Goal: Find specific page/section

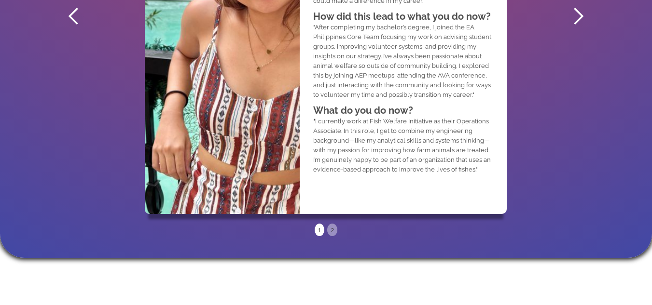
scroll to position [730, 0]
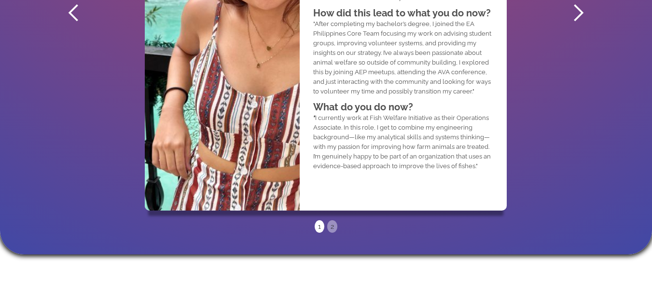
click at [563, 14] on div "next slide" at bounding box center [578, 13] width 39 height 434
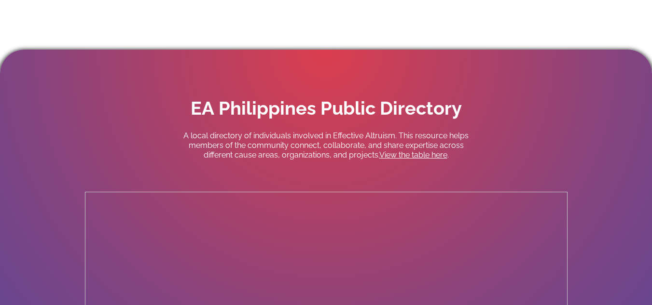
scroll to position [1877, 0]
click at [417, 151] on link "View the table here" at bounding box center [413, 155] width 68 height 9
click at [399, 151] on link "View the table here" at bounding box center [413, 155] width 68 height 9
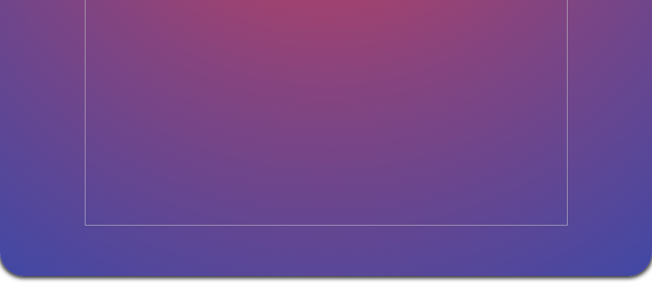
scroll to position [2102, 0]
